Goal: Transaction & Acquisition: Purchase product/service

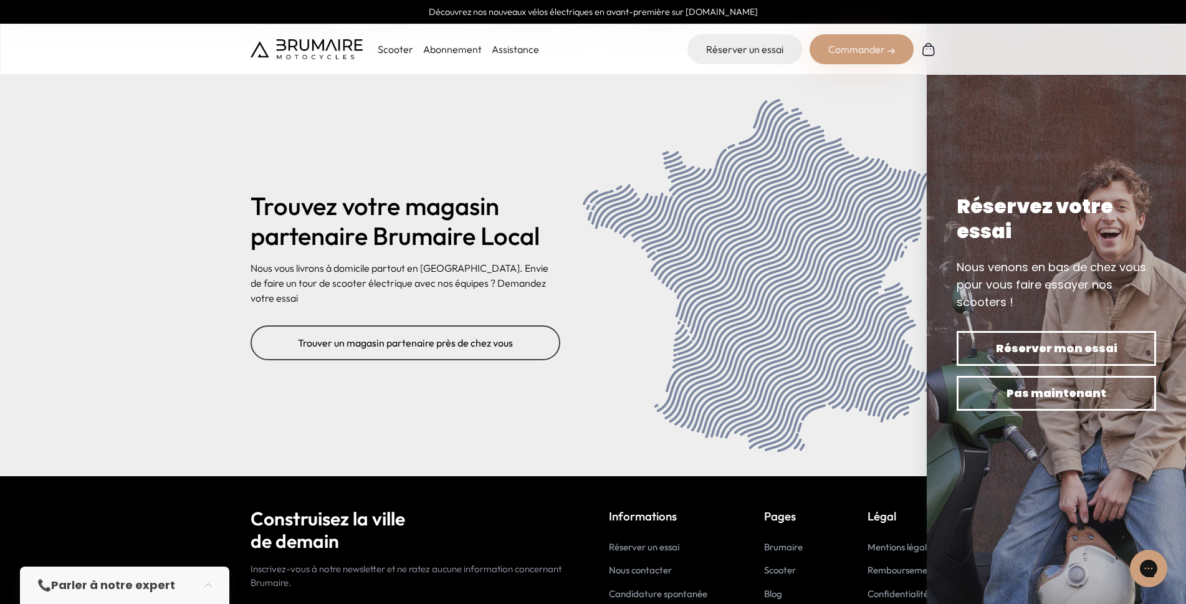
scroll to position [5038, 0]
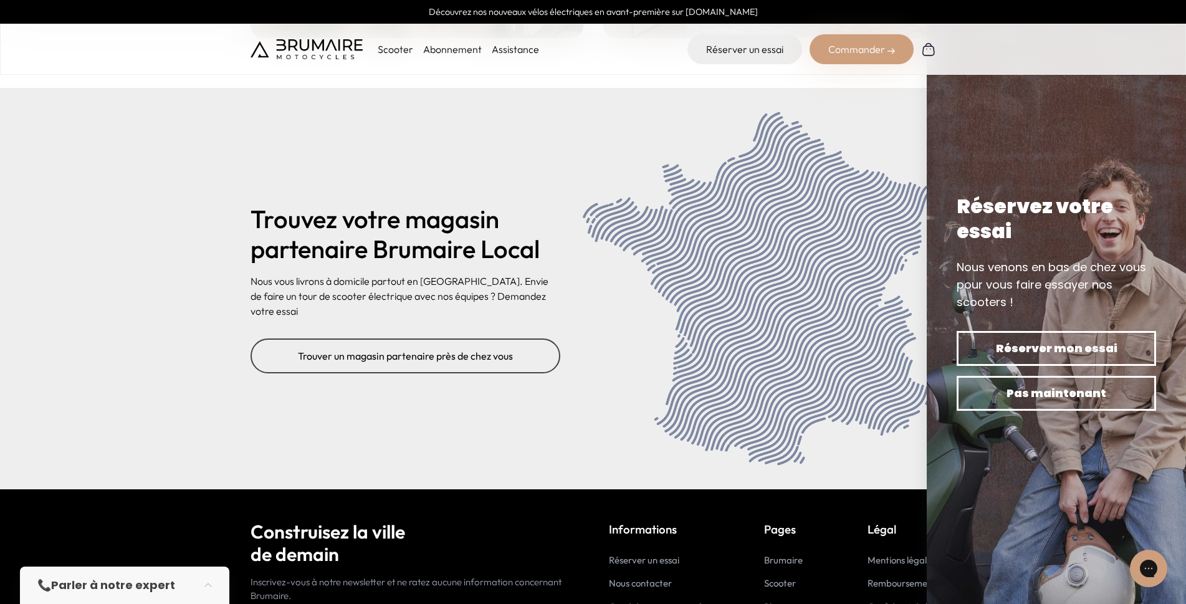
click at [949, 474] on img at bounding box center [1056, 302] width 259 height 604
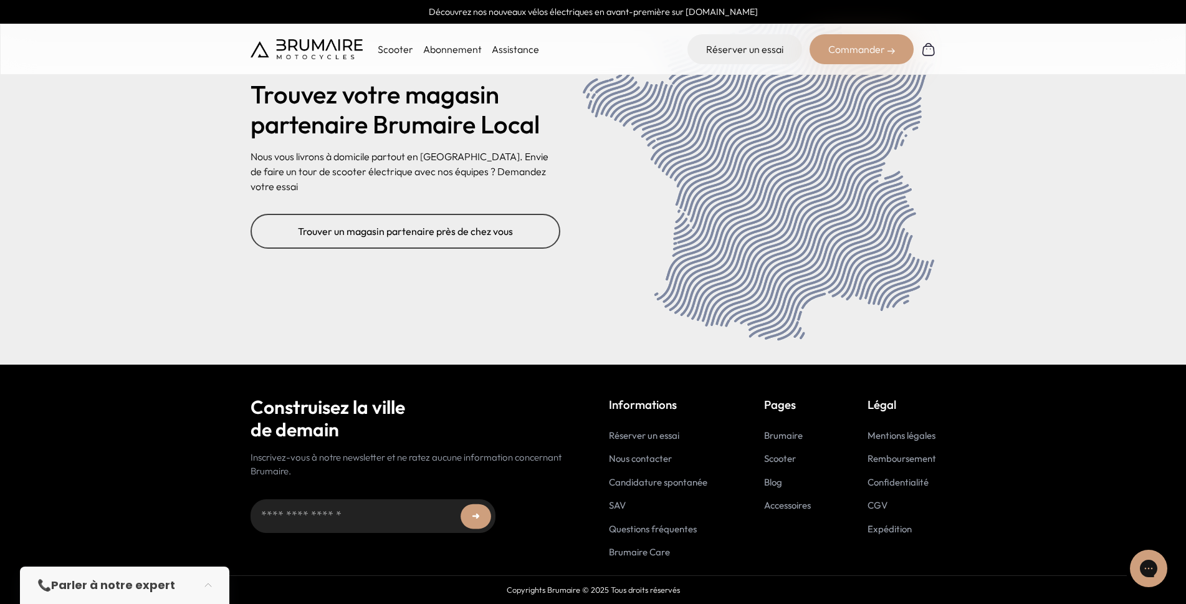
drag, startPoint x: 644, startPoint y: 520, endPoint x: 651, endPoint y: 525, distance: 8.5
drag, startPoint x: 651, startPoint y: 525, endPoint x: 638, endPoint y: 525, distance: 13.1
click at [836, 45] on div "Commander" at bounding box center [862, 49] width 104 height 30
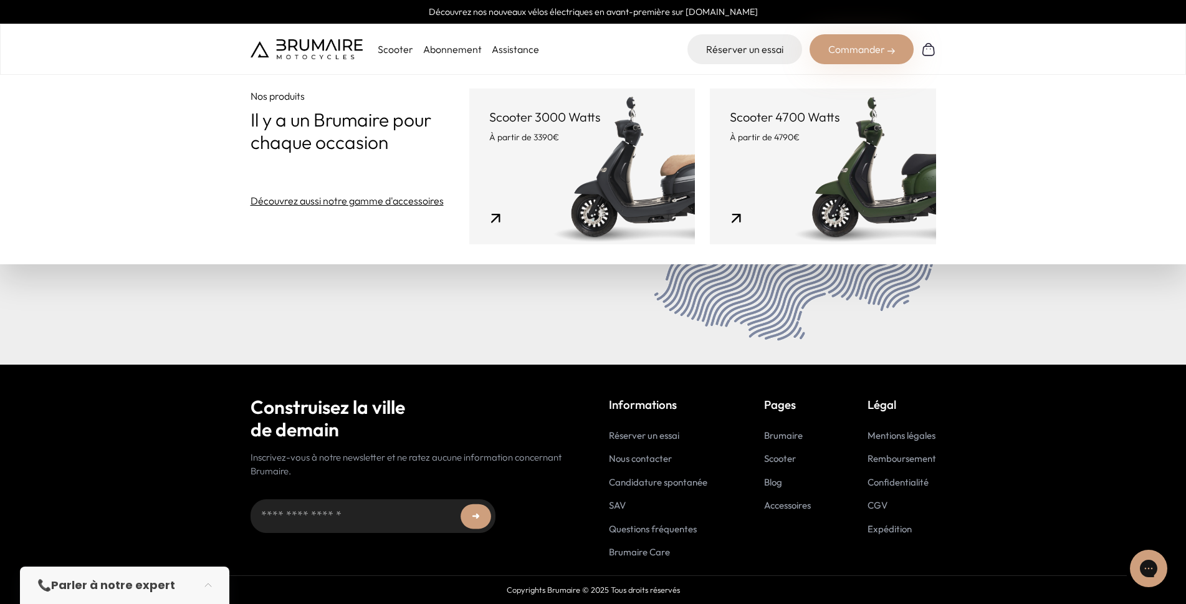
click at [516, 194] on link "Scooter 3000 Watts À partir de 3390€" at bounding box center [582, 167] width 226 height 156
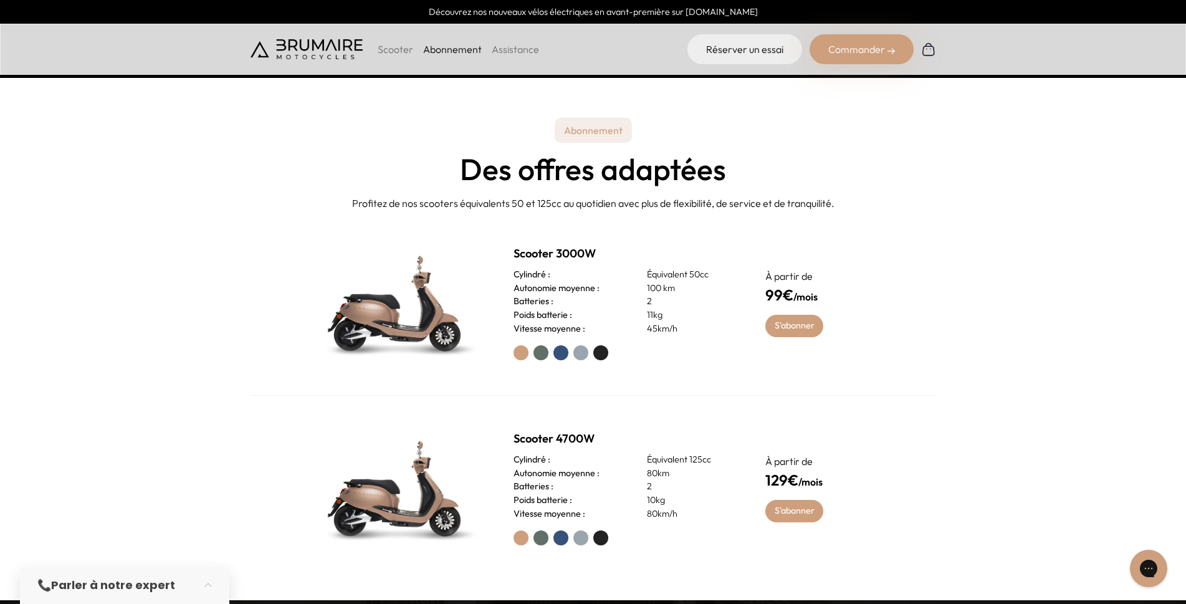
scroll to position [706, 0]
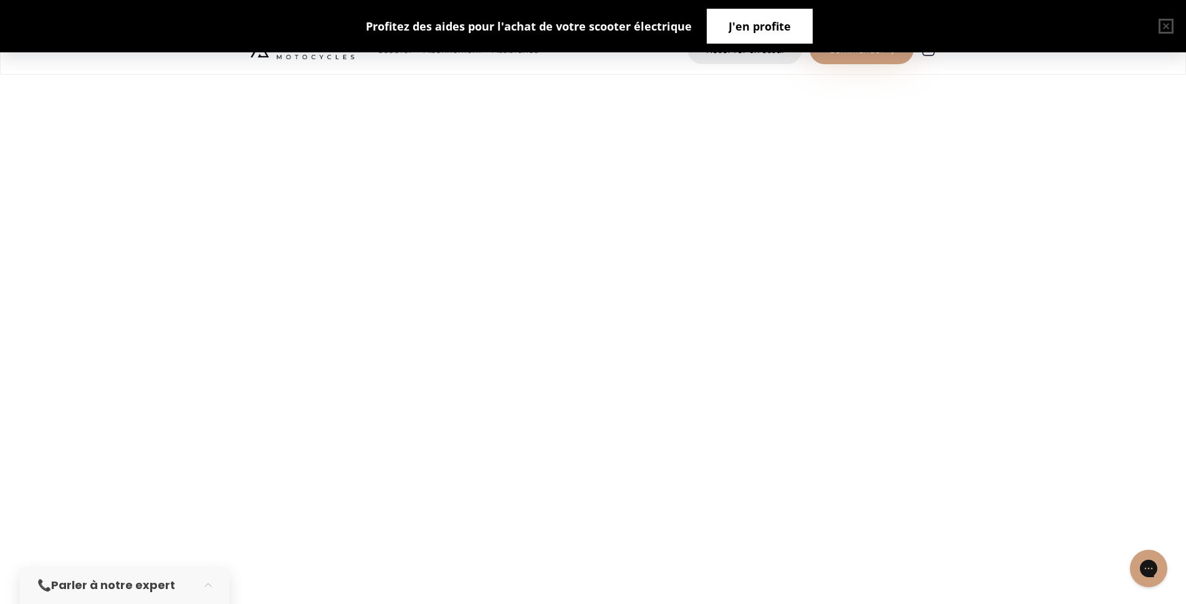
click at [729, 17] on button "J'en profite" at bounding box center [760, 26] width 106 height 35
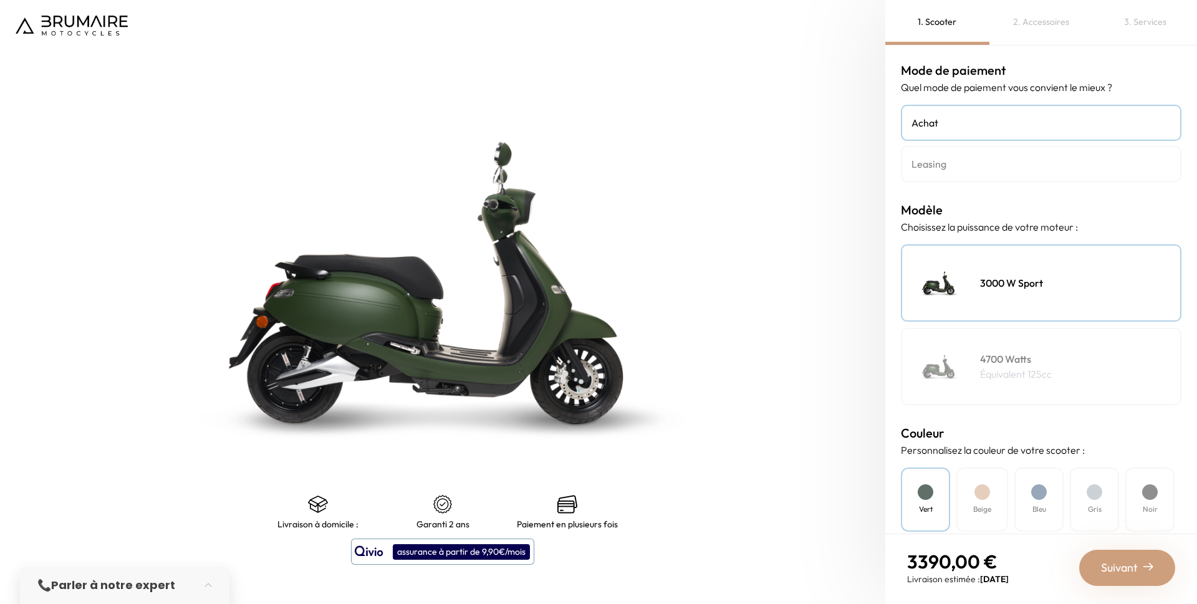
click at [1042, 29] on div "2. Accessoires" at bounding box center [1041, 22] width 104 height 45
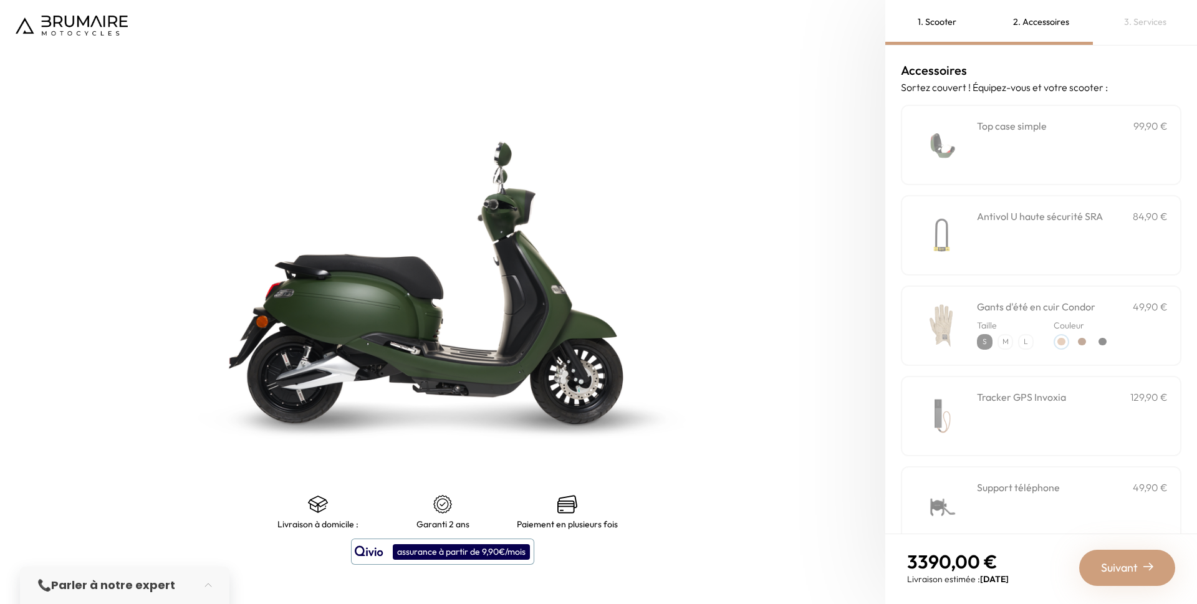
click at [1110, 20] on div "3. Services" at bounding box center [1145, 22] width 104 height 45
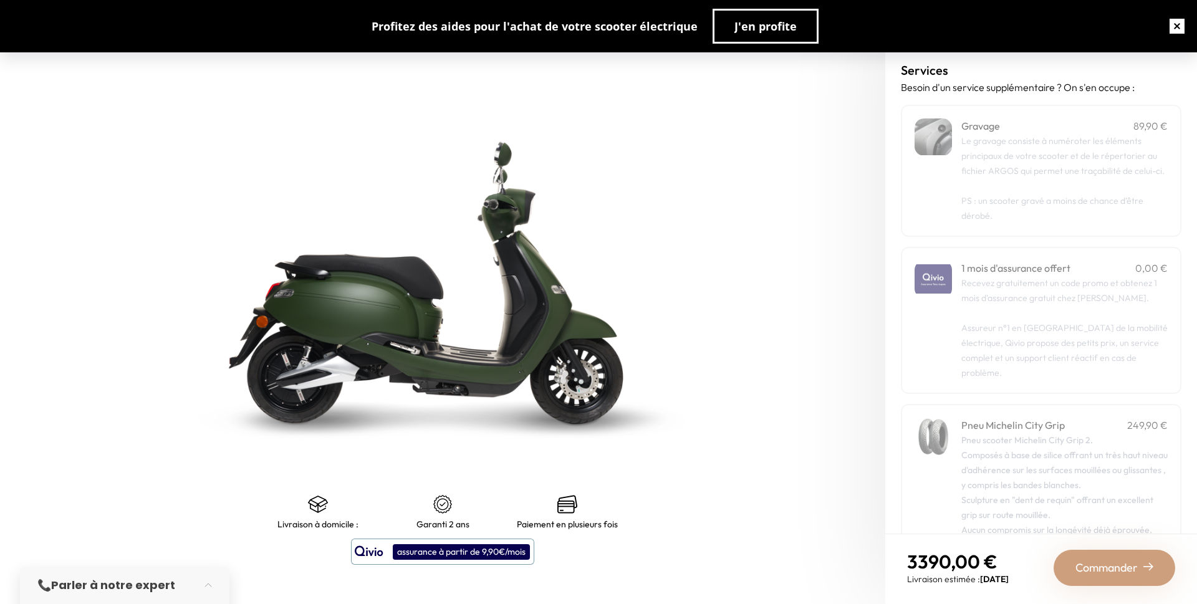
click at [1182, 27] on button "button" at bounding box center [1177, 26] width 40 height 40
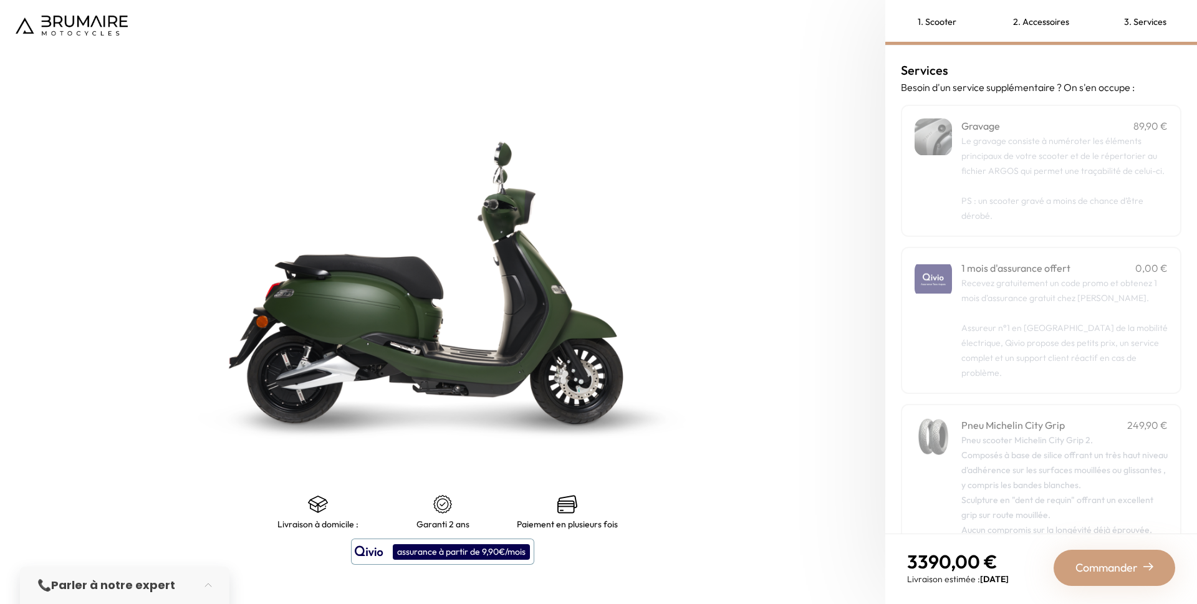
click at [1048, 23] on div "2. Accessoires" at bounding box center [1041, 22] width 104 height 45
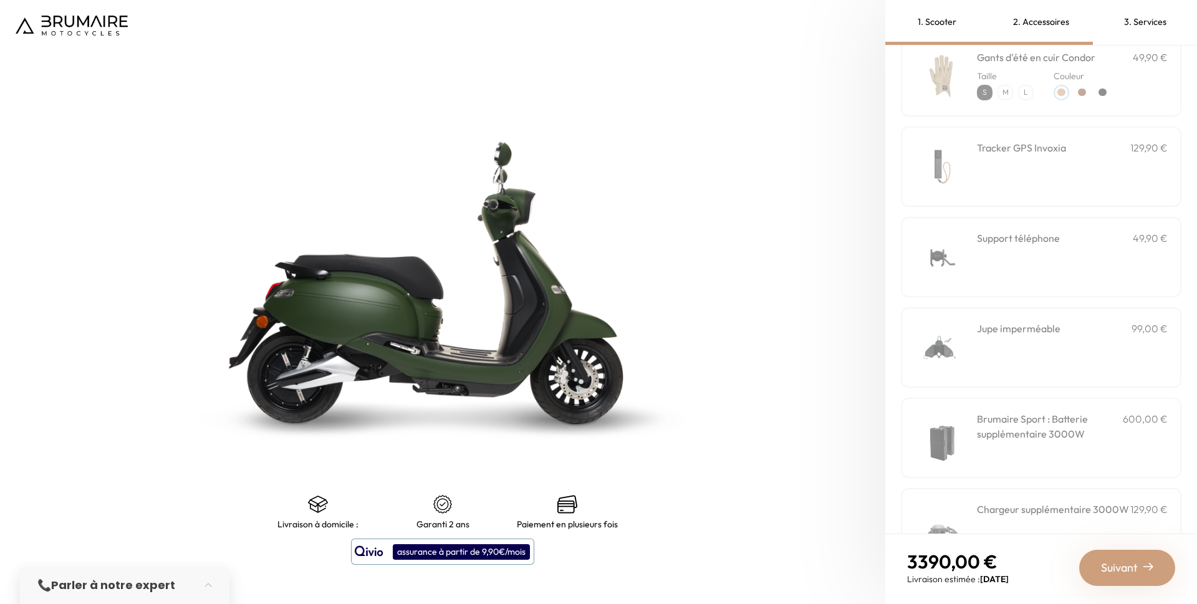
scroll to position [300, 0]
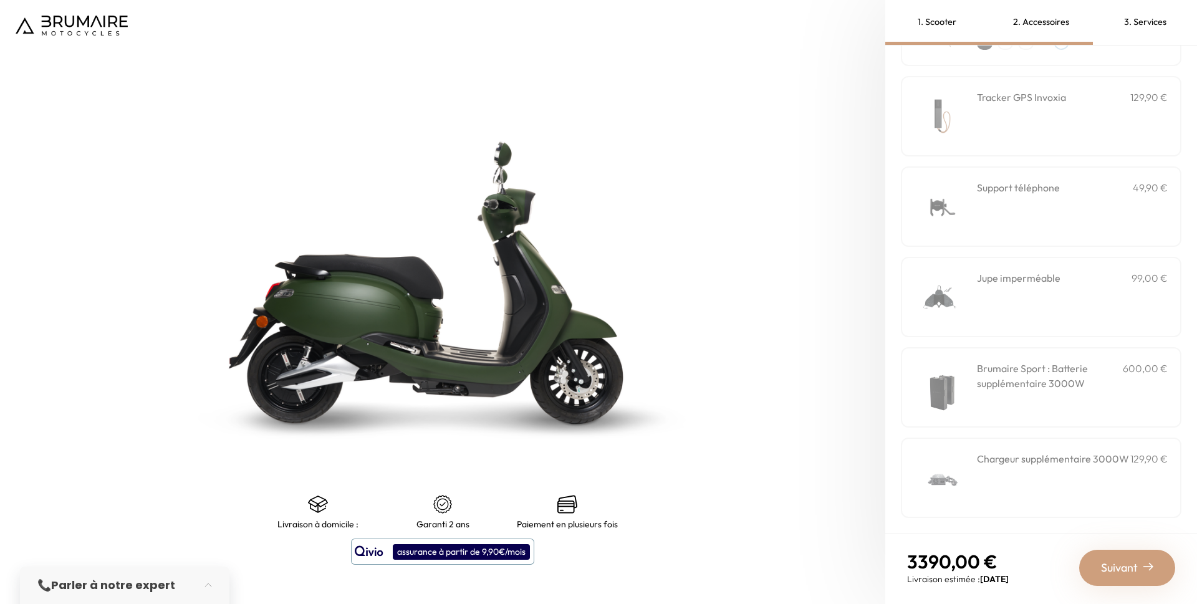
click at [947, 26] on div "1. Scooter" at bounding box center [937, 22] width 104 height 45
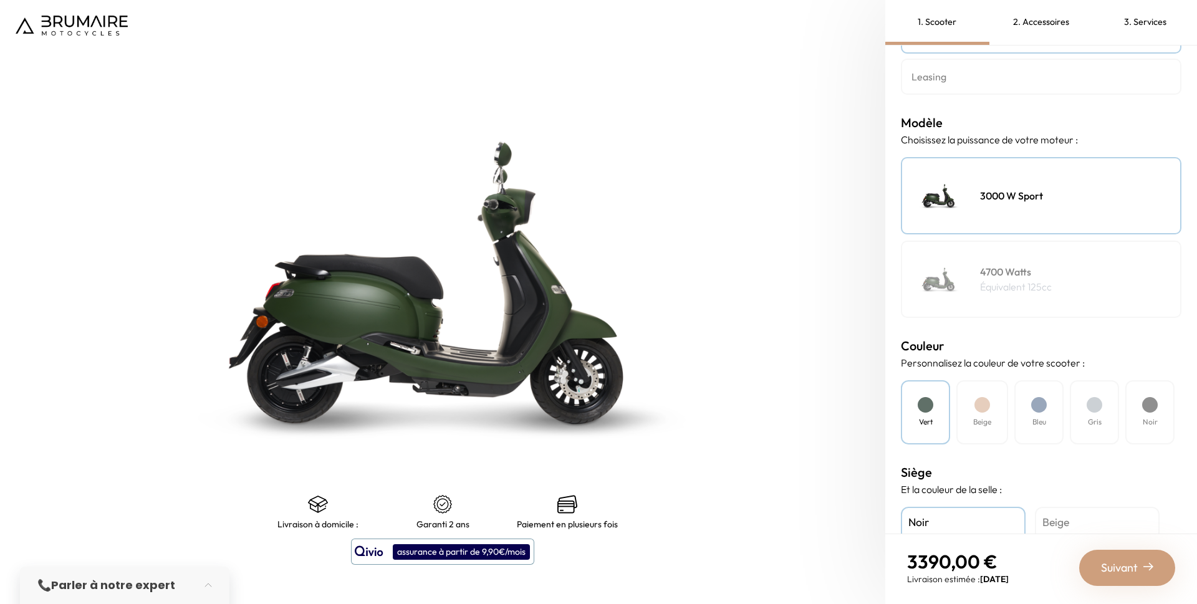
scroll to position [232, 0]
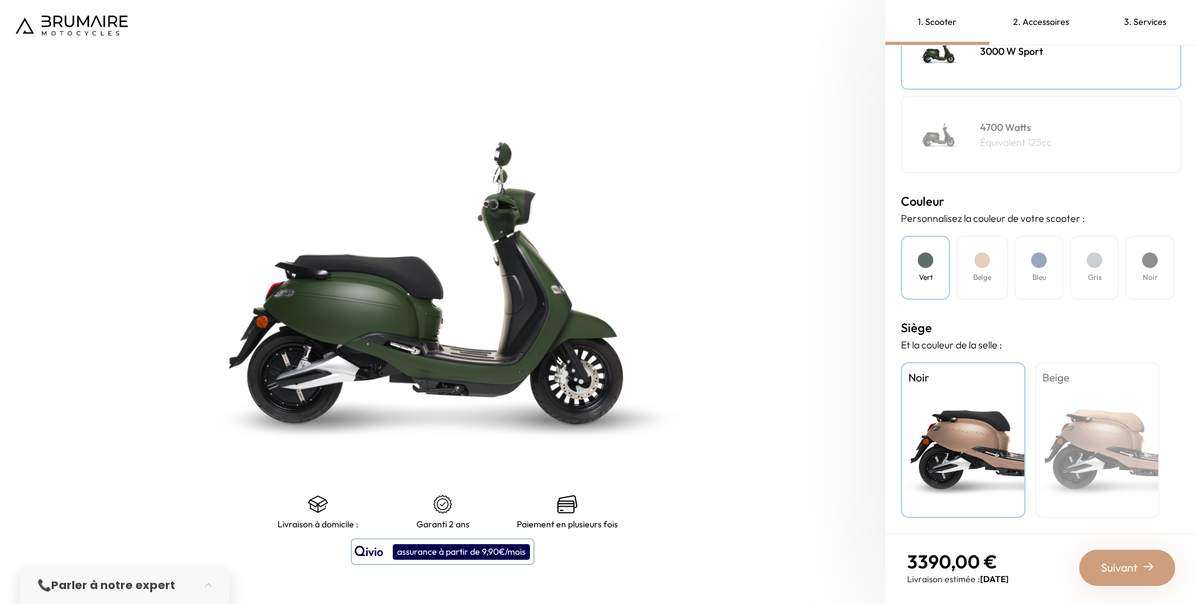
click at [665, 315] on img at bounding box center [443, 282] width 1106 height 755
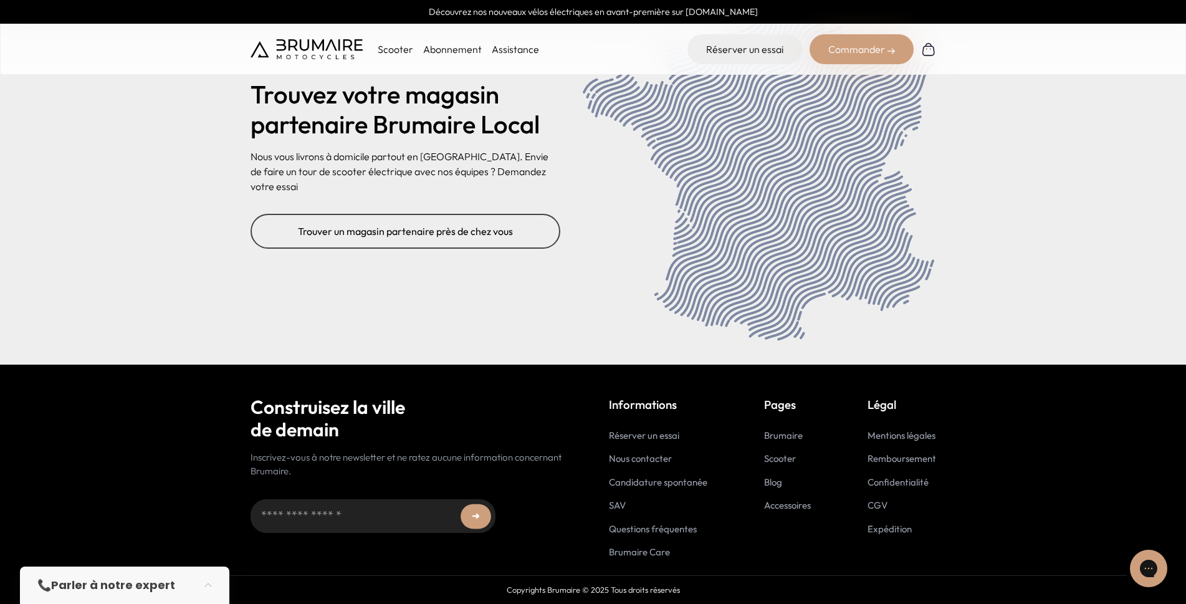
click at [605, 502] on div "Construisez la ville de demain Inscrivez-vous à notre newsletter et ne ratez au…" at bounding box center [594, 462] width 686 height 195
click at [614, 503] on link "SAV" at bounding box center [617, 505] width 17 height 12
click at [642, 530] on link "Questions fréquentes" at bounding box center [653, 529] width 88 height 12
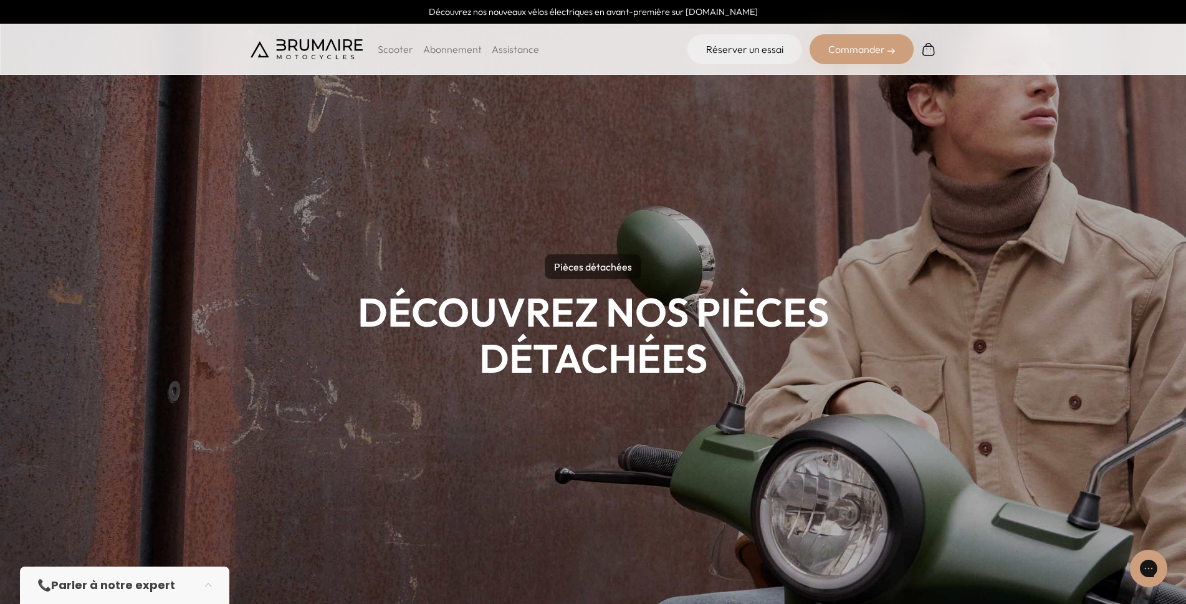
click at [511, 52] on link "Assistance" at bounding box center [515, 49] width 47 height 12
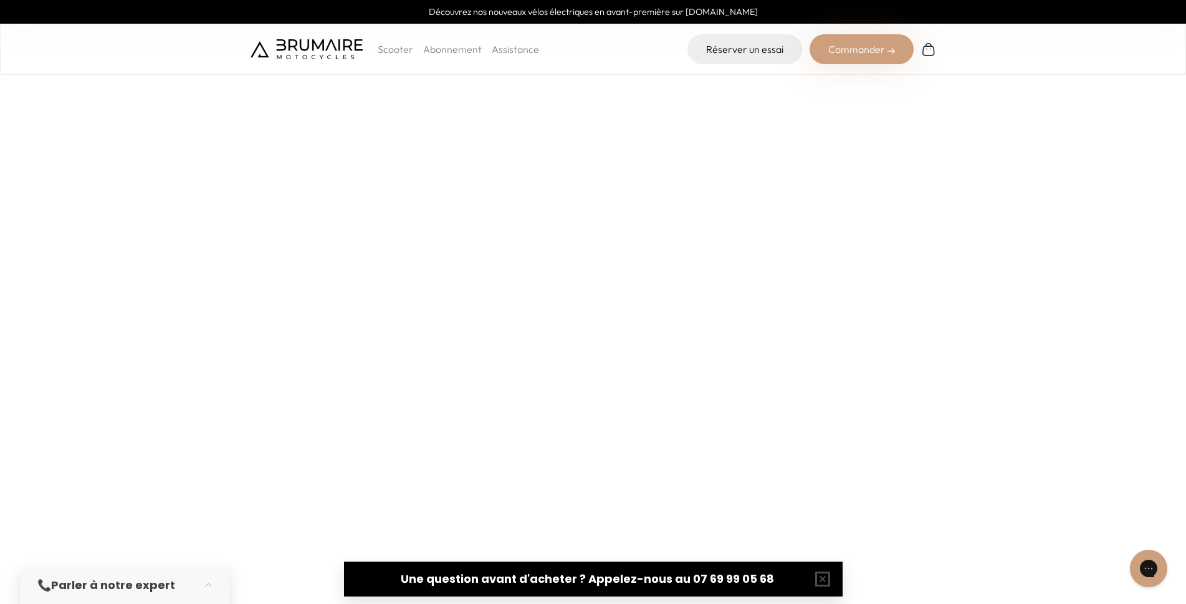
click at [383, 46] on p "Scooter" at bounding box center [396, 49] width 36 height 15
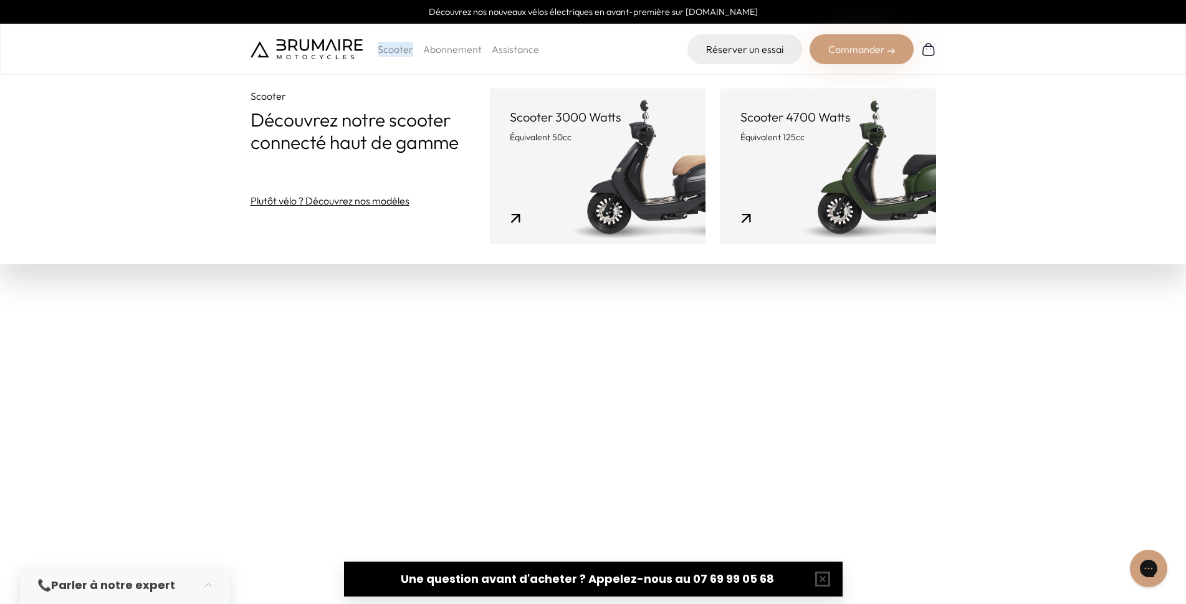
click at [619, 194] on link "Scooter 3000 Watts Équivalent 50cc" at bounding box center [598, 167] width 216 height 156
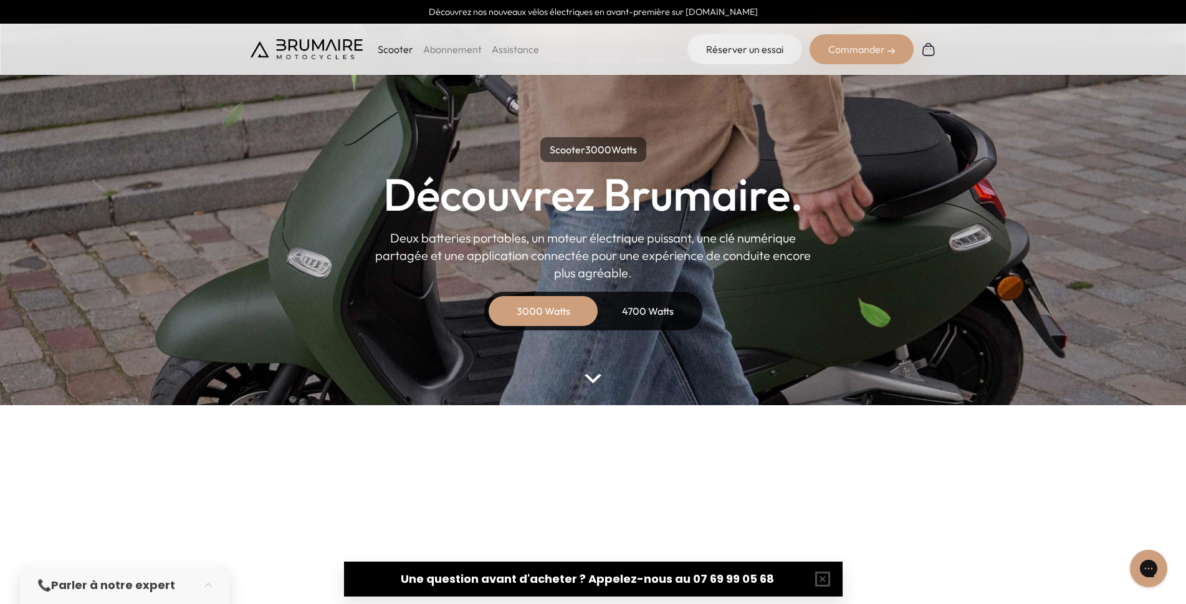
click at [832, 60] on div "Commander" at bounding box center [862, 49] width 104 height 30
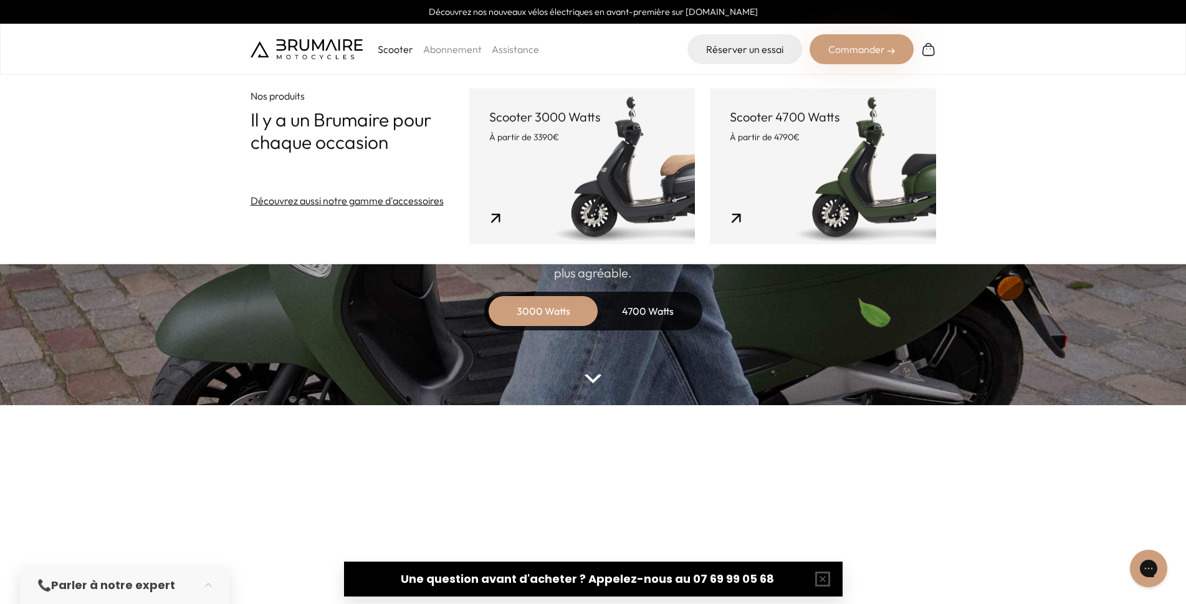
click at [381, 201] on link "Découvrez aussi notre gamme d'accessoires" at bounding box center [347, 200] width 193 height 15
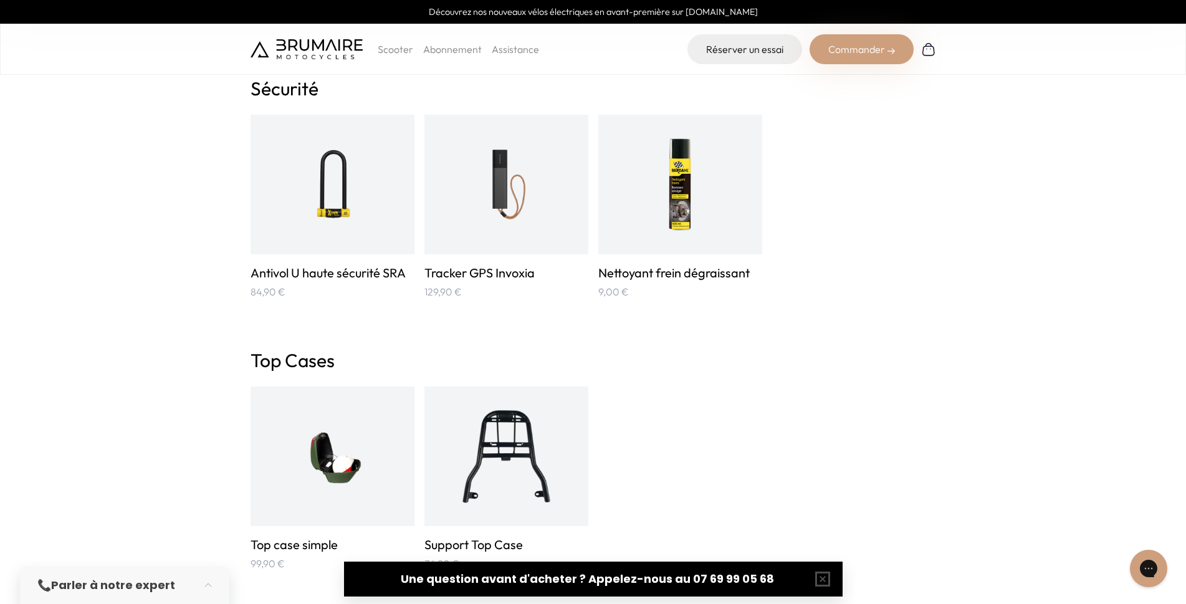
scroll to position [1912, 0]
